Goal: Information Seeking & Learning: Learn about a topic

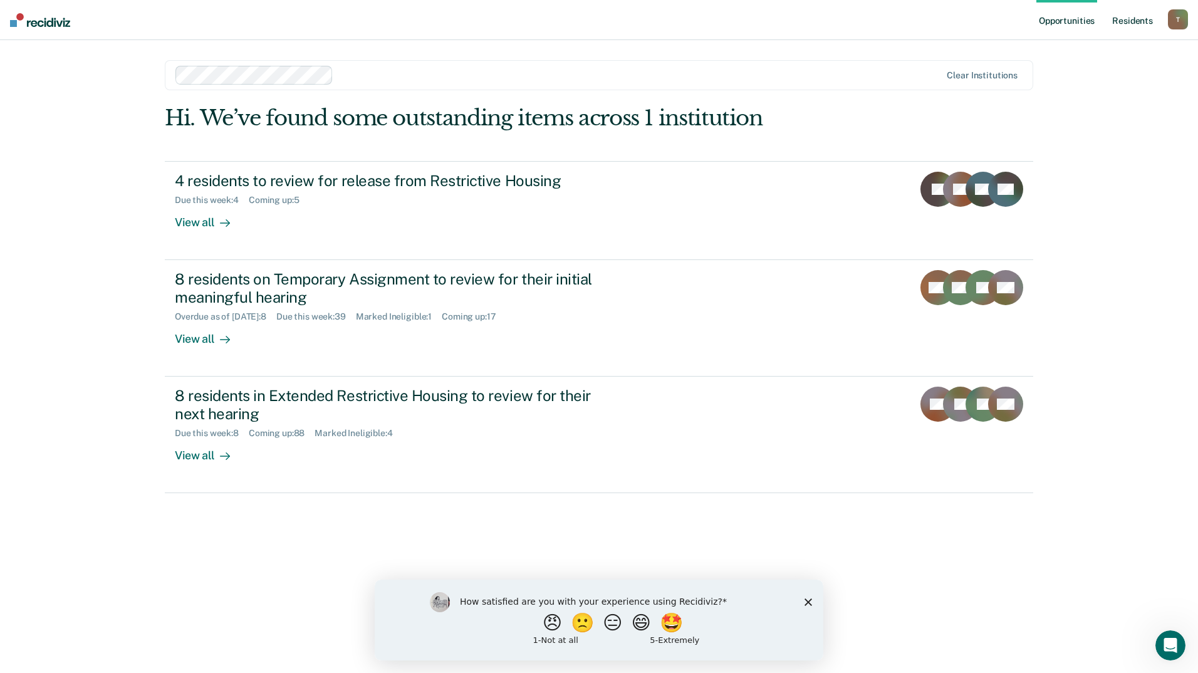
click at [1133, 24] on link "Resident s" at bounding box center [1132, 20] width 46 height 40
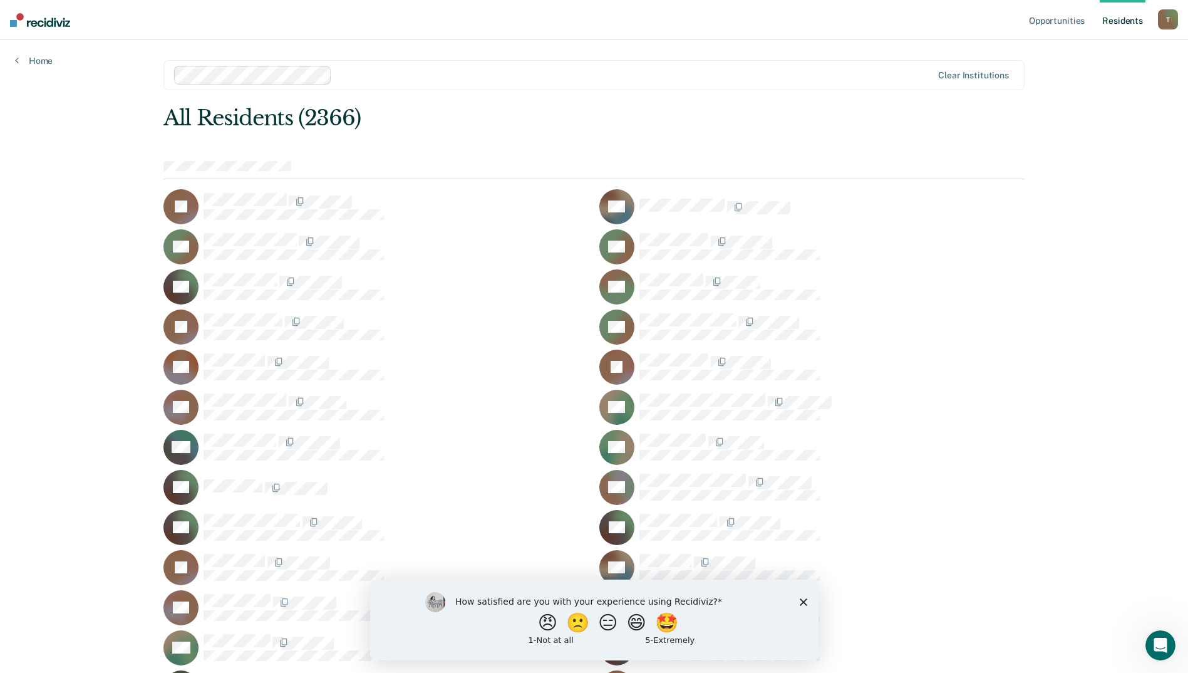
scroll to position [34741, 0]
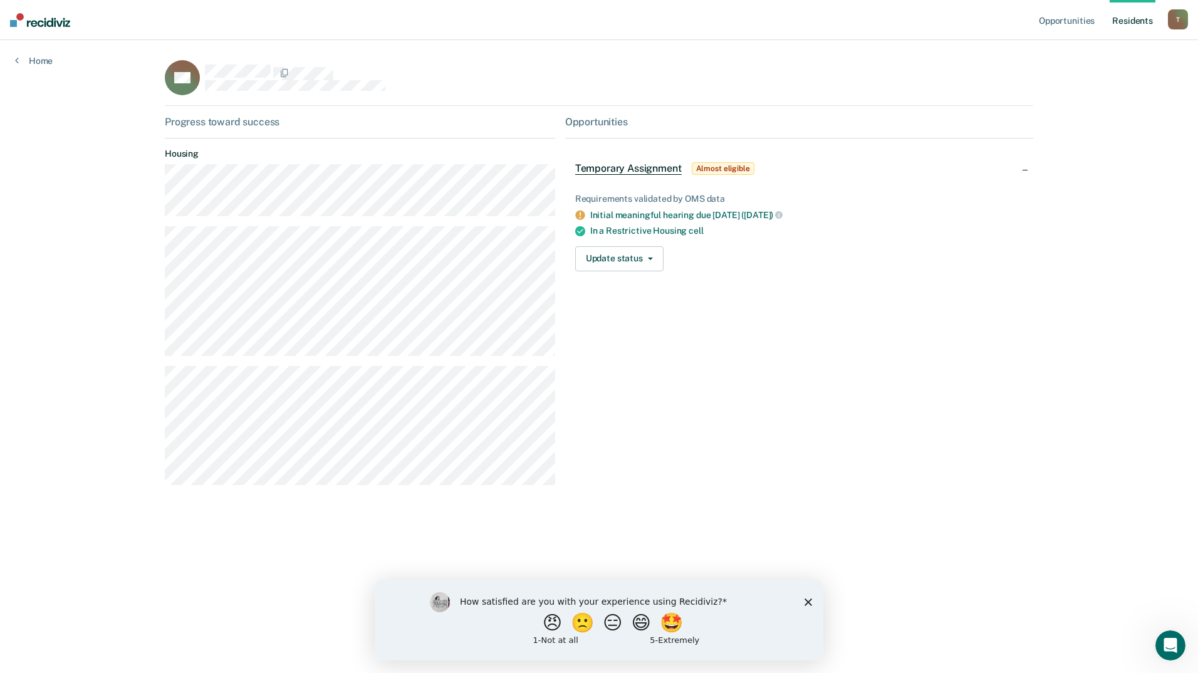
click at [804, 598] on icon "Close survey" at bounding box center [808, 602] width 8 height 8
